Goal: Information Seeking & Learning: Learn about a topic

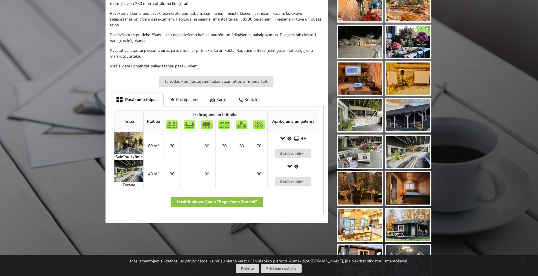
scroll to position [192, 0]
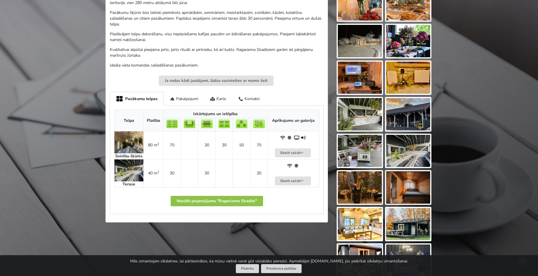
click at [130, 142] on img at bounding box center [128, 143] width 29 height 22
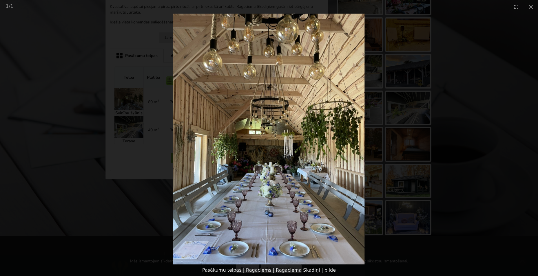
scroll to position [235, 0]
click at [303, 162] on img at bounding box center [268, 139] width 191 height 251
click at [335, 158] on img at bounding box center [268, 139] width 191 height 251
click at [336, 160] on img at bounding box center [268, 139] width 191 height 251
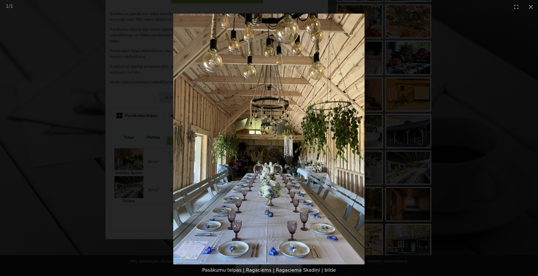
scroll to position [174, 0]
click at [533, 9] on button "Close gallery" at bounding box center [530, 7] width 14 height 14
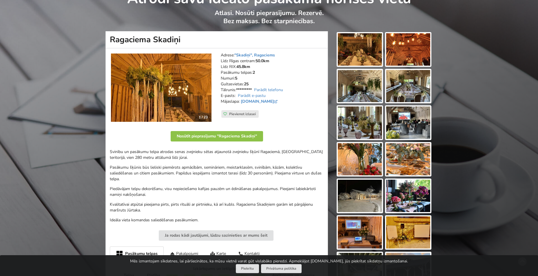
scroll to position [37, 0]
click at [357, 96] on img at bounding box center [360, 86] width 44 height 32
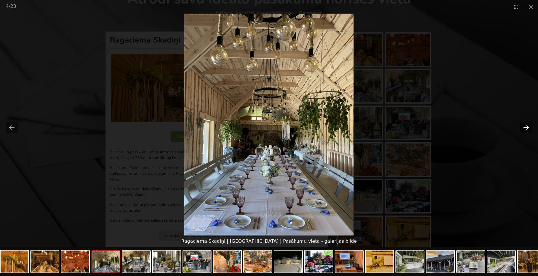
click at [523, 127] on button "Next slide" at bounding box center [526, 127] width 12 height 11
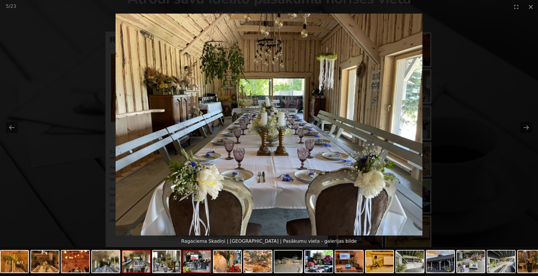
click at [191, 265] on img at bounding box center [197, 262] width 28 height 22
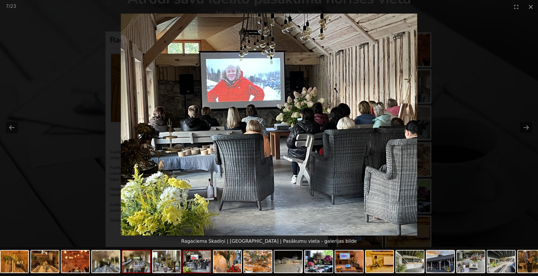
click at [145, 266] on img at bounding box center [136, 262] width 28 height 22
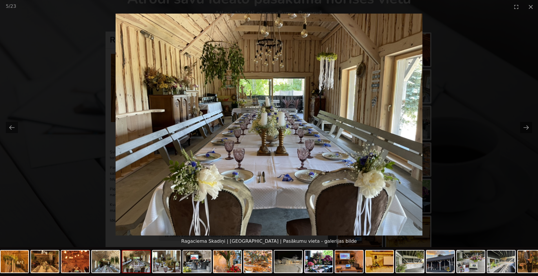
scroll to position [0, 0]
click at [206, 274] on div at bounding box center [350, 262] width 700 height 30
click at [199, 265] on img at bounding box center [197, 262] width 28 height 22
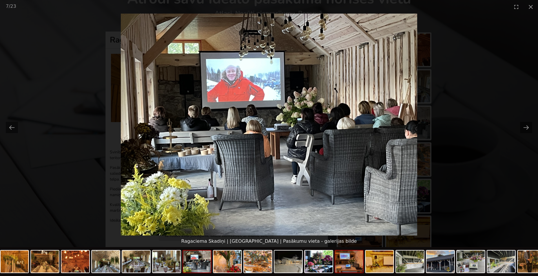
click at [346, 264] on img at bounding box center [349, 262] width 28 height 22
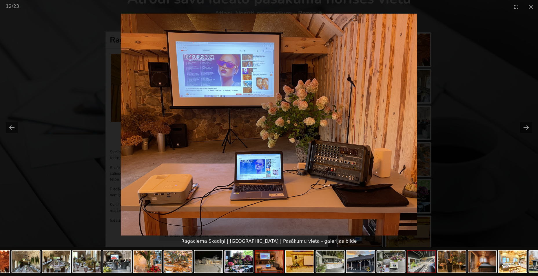
click at [418, 265] on img at bounding box center [422, 262] width 28 height 22
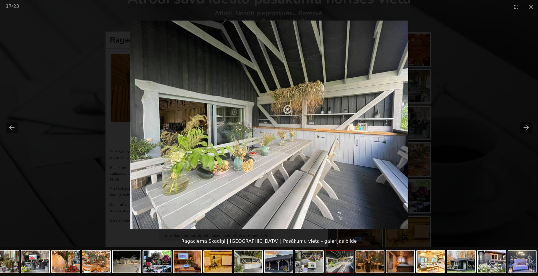
click at [339, 264] on img at bounding box center [340, 262] width 28 height 22
click at [302, 267] on img at bounding box center [309, 262] width 28 height 22
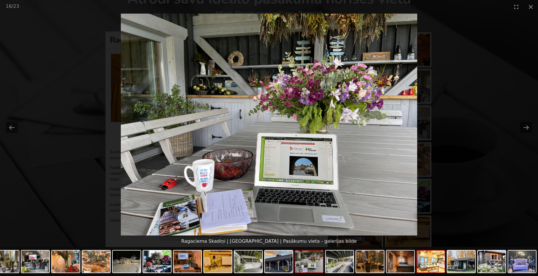
click at [427, 261] on img at bounding box center [431, 262] width 28 height 22
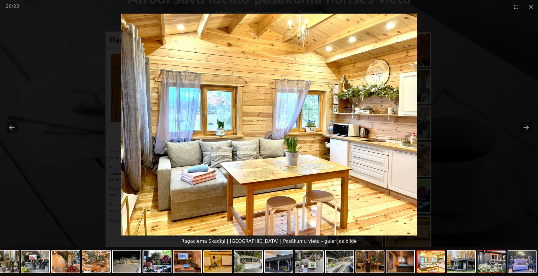
click at [484, 260] on img at bounding box center [492, 262] width 28 height 22
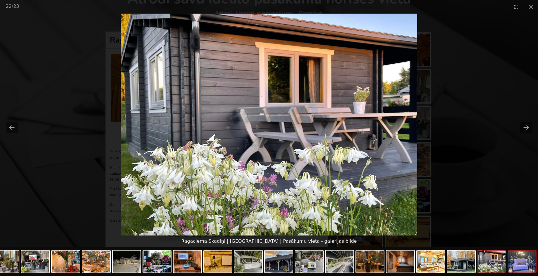
click at [514, 263] on img at bounding box center [522, 262] width 28 height 22
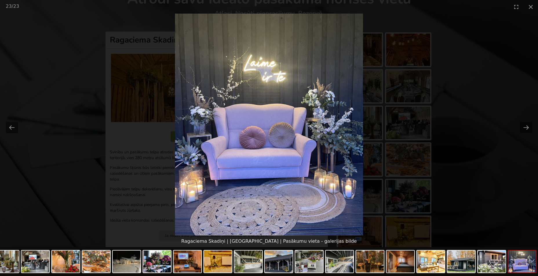
click at [511, 263] on img at bounding box center [522, 262] width 28 height 22
click at [111, 267] on div at bounding box center [188, 262] width 700 height 30
click at [98, 265] on img at bounding box center [96, 262] width 28 height 22
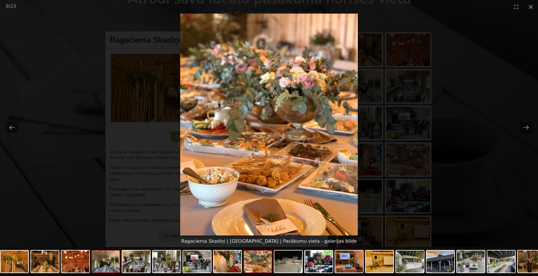
click at [99, 272] on img at bounding box center [106, 262] width 28 height 22
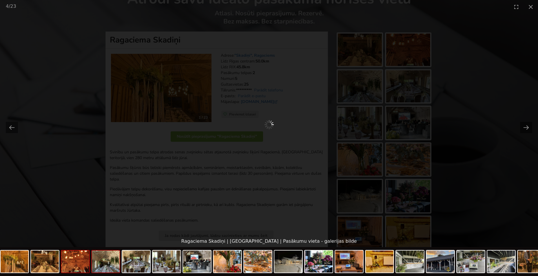
click at [74, 268] on img at bounding box center [75, 262] width 28 height 22
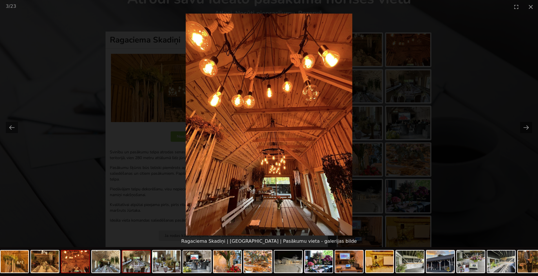
click at [134, 264] on img at bounding box center [136, 262] width 28 height 22
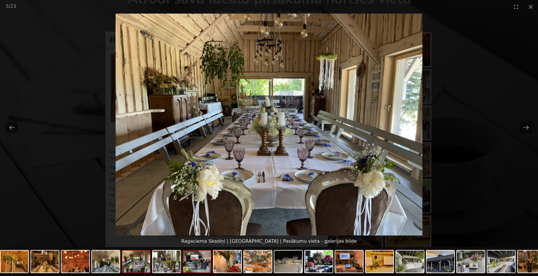
click at [196, 267] on img at bounding box center [197, 262] width 28 height 22
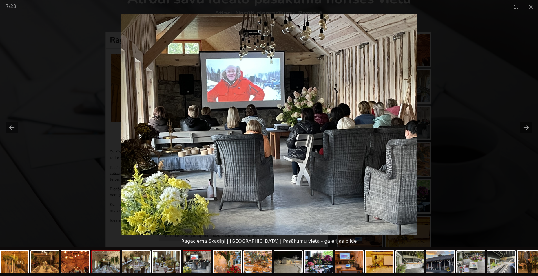
click at [113, 270] on img at bounding box center [106, 262] width 28 height 22
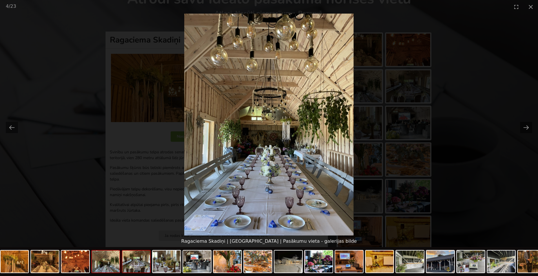
click at [138, 260] on img at bounding box center [136, 262] width 28 height 22
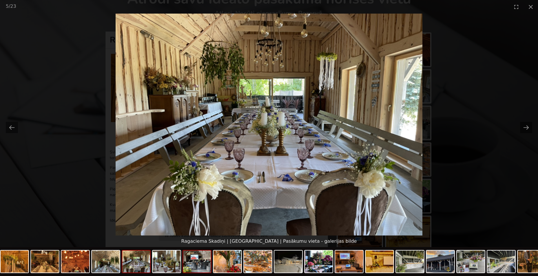
click at [209, 270] on img at bounding box center [197, 262] width 28 height 22
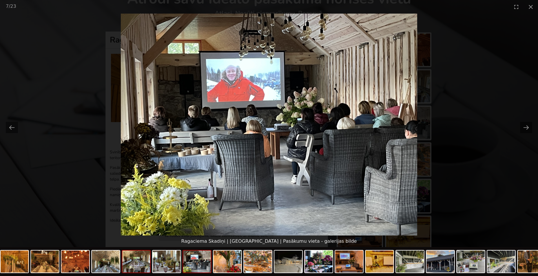
click at [144, 271] on img at bounding box center [136, 262] width 28 height 22
